Goal: Task Accomplishment & Management: Manage account settings

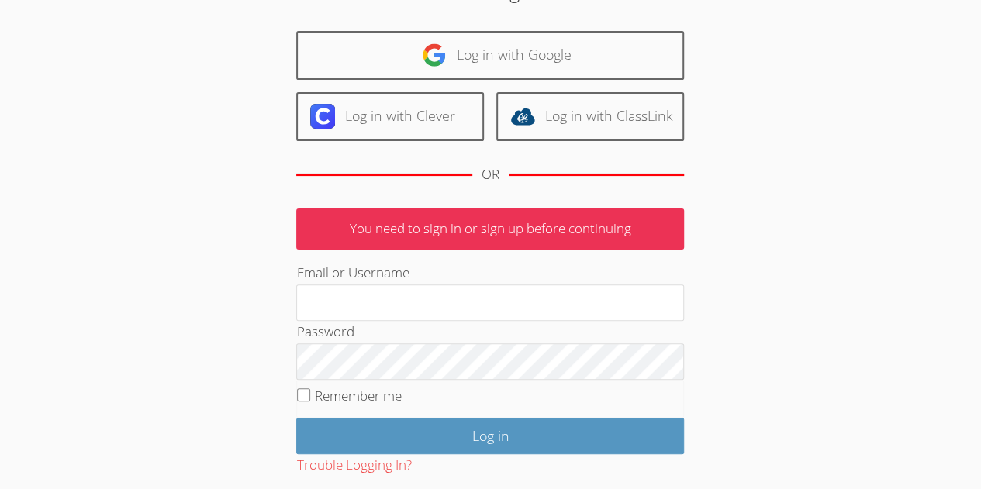
scroll to position [177, 0]
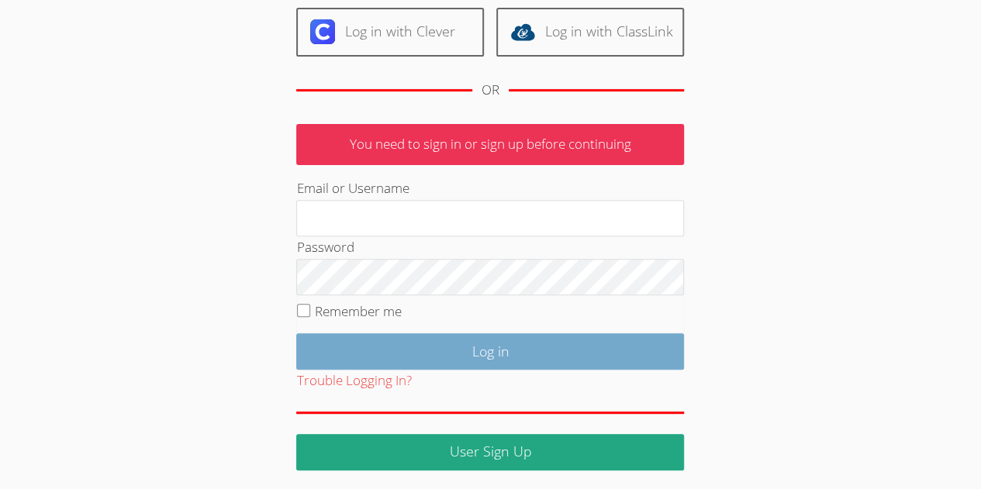
type input "[EMAIL_ADDRESS][DOMAIN_NAME]"
click at [470, 344] on input "Log in" at bounding box center [490, 351] width 388 height 36
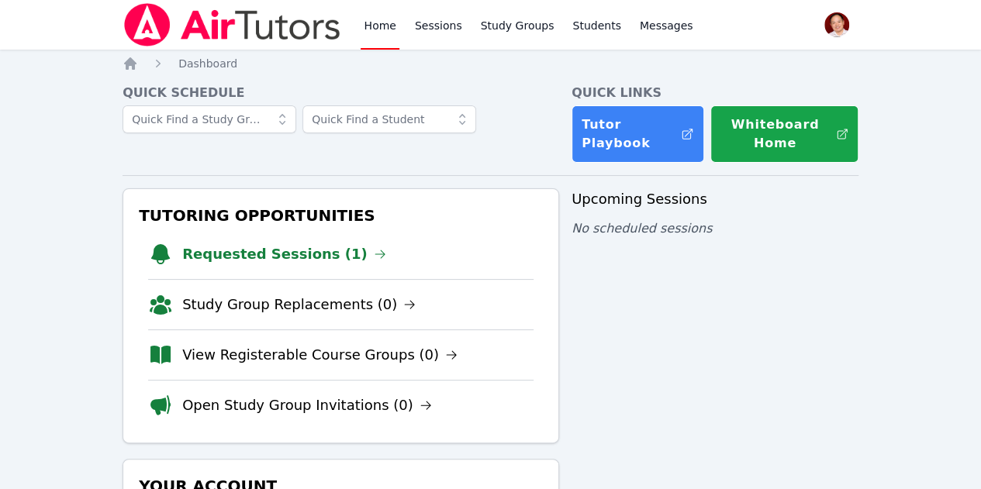
click at [298, 254] on link "Requested Sessions (1)" at bounding box center [284, 255] width 204 height 22
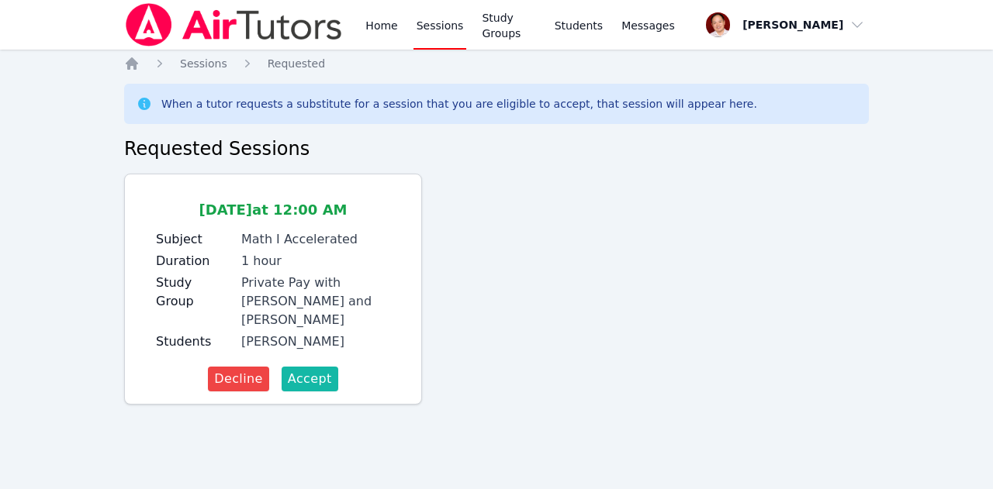
click at [314, 370] on span "Accept" at bounding box center [310, 379] width 44 height 19
